Goal: Task Accomplishment & Management: Manage account settings

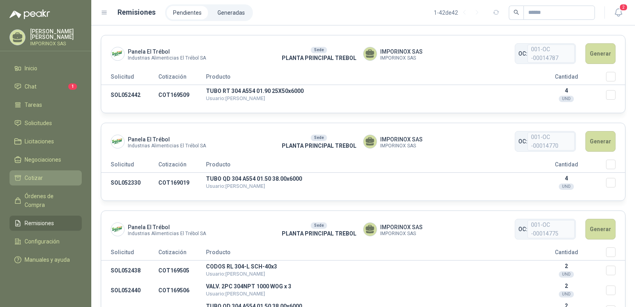
click at [33, 176] on span "Cotizar" at bounding box center [34, 177] width 18 height 9
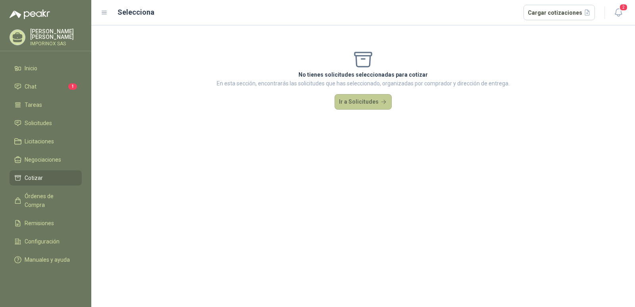
click at [353, 97] on button "Ir a Solicitudes" at bounding box center [363, 102] width 57 height 16
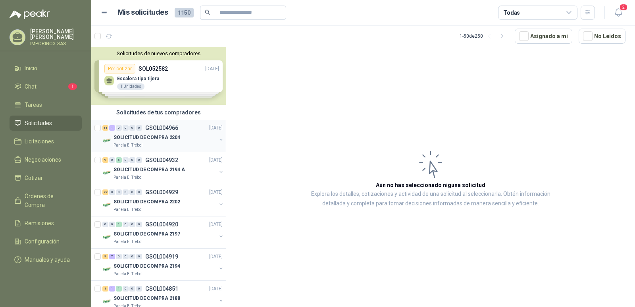
click at [145, 135] on p "SOLICITUD DE COMPRA 2204" at bounding box center [147, 138] width 67 height 8
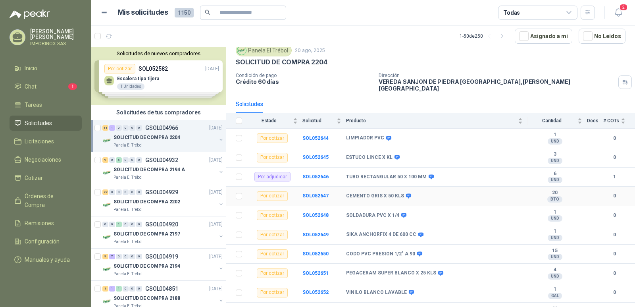
scroll to position [75, 0]
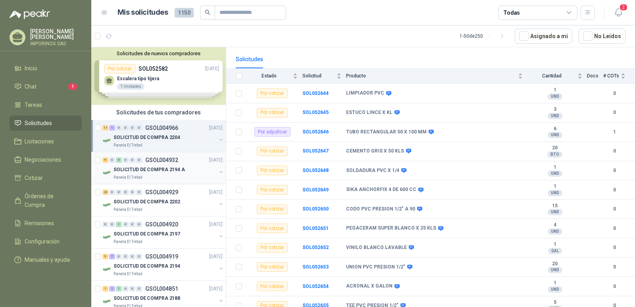
click at [145, 170] on p "SOLICITUD DE COMPRA 2194 A" at bounding box center [149, 170] width 71 height 8
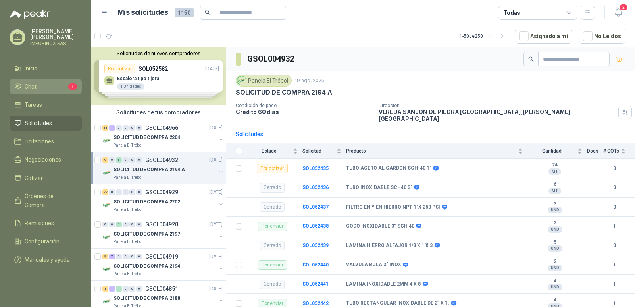
click at [62, 84] on li "Chat 1" at bounding box center [45, 86] width 63 height 9
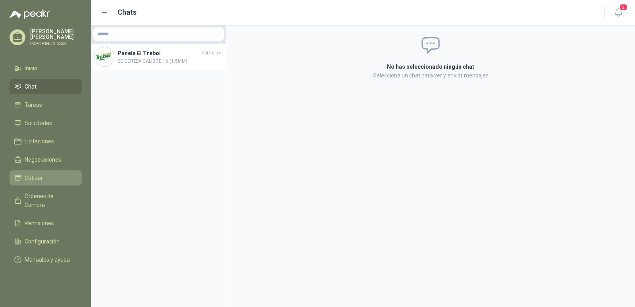
click at [37, 173] on span "Cotizar" at bounding box center [34, 177] width 18 height 9
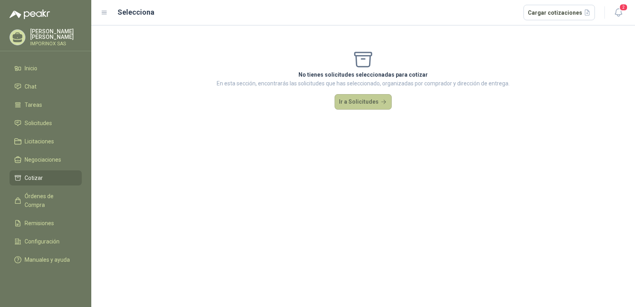
click at [377, 101] on button "Ir a Solicitudes" at bounding box center [363, 102] width 57 height 16
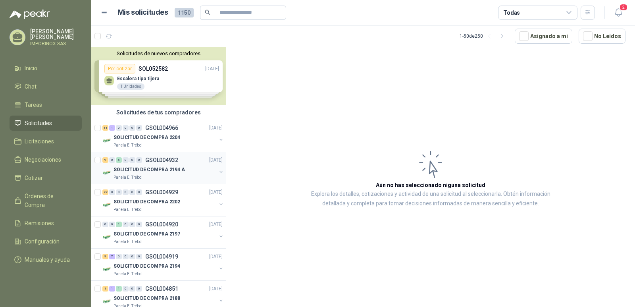
click at [146, 166] on p "SOLICITUD DE COMPRA 2194 A" at bounding box center [149, 170] width 71 height 8
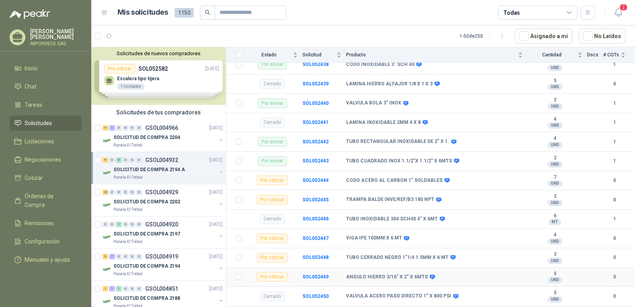
scroll to position [149, 0]
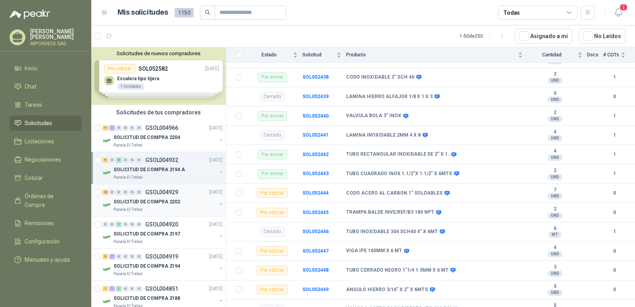
click at [143, 201] on p "SOLICITUD DE COMPRA 2202" at bounding box center [147, 202] width 67 height 8
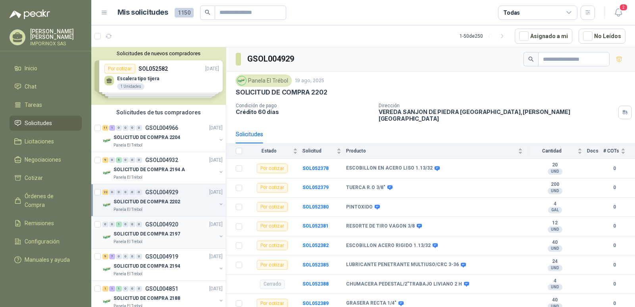
click at [127, 229] on div "SOLICITUD DE COMPRA 2197" at bounding box center [165, 234] width 103 height 10
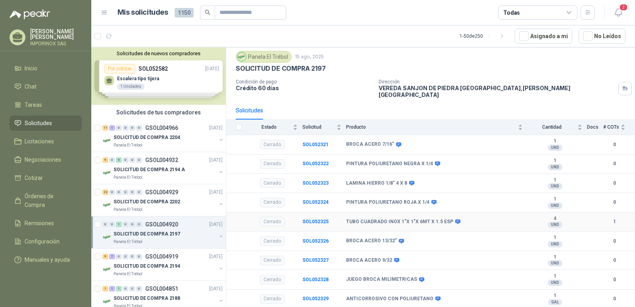
scroll to position [37, 0]
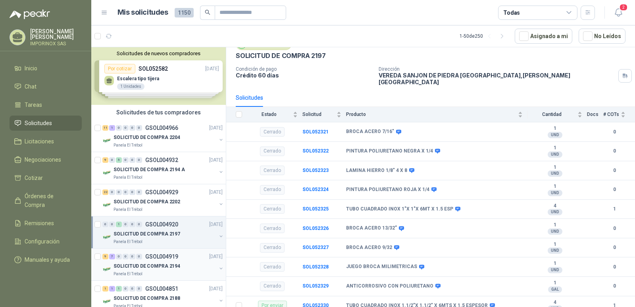
click at [137, 264] on p "SOLICITUD DE COMPRA 2194" at bounding box center [147, 266] width 67 height 8
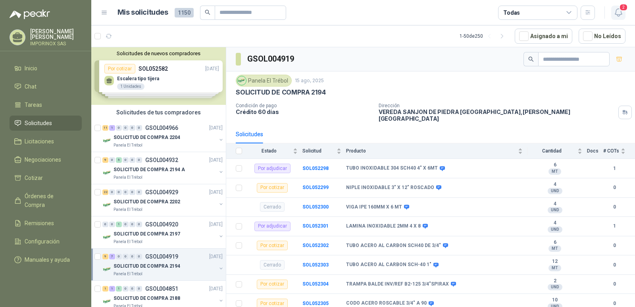
click at [625, 5] on span "2" at bounding box center [623, 8] width 9 height 8
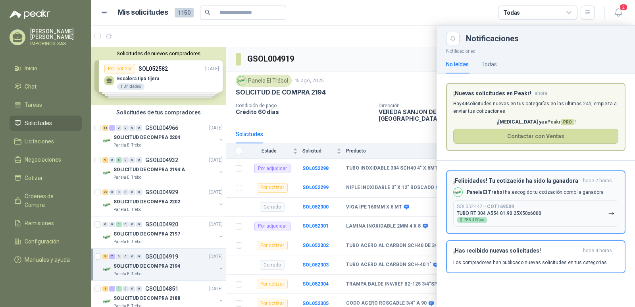
click at [525, 206] on div "SOL052442 → COT169509 TUBO RT 304 A554 01.90 25X50x6000 $ 785.400 ,00" at bounding box center [499, 213] width 85 height 19
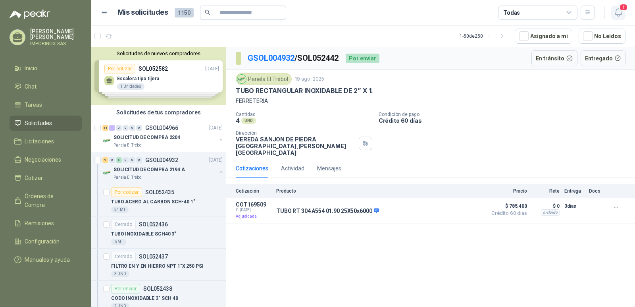
click at [621, 5] on span "1" at bounding box center [623, 8] width 9 height 8
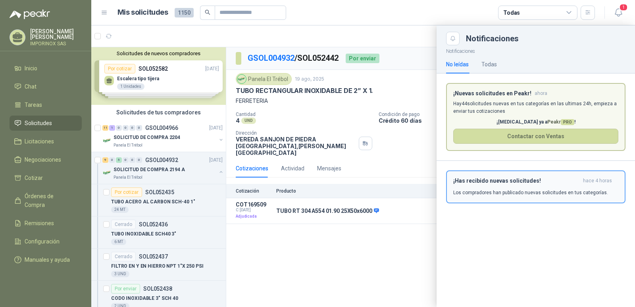
click at [513, 183] on h3 "¡Has recibido nuevas solicitudes!" at bounding box center [516, 180] width 127 height 7
